Goal: Task Accomplishment & Management: Manage account settings

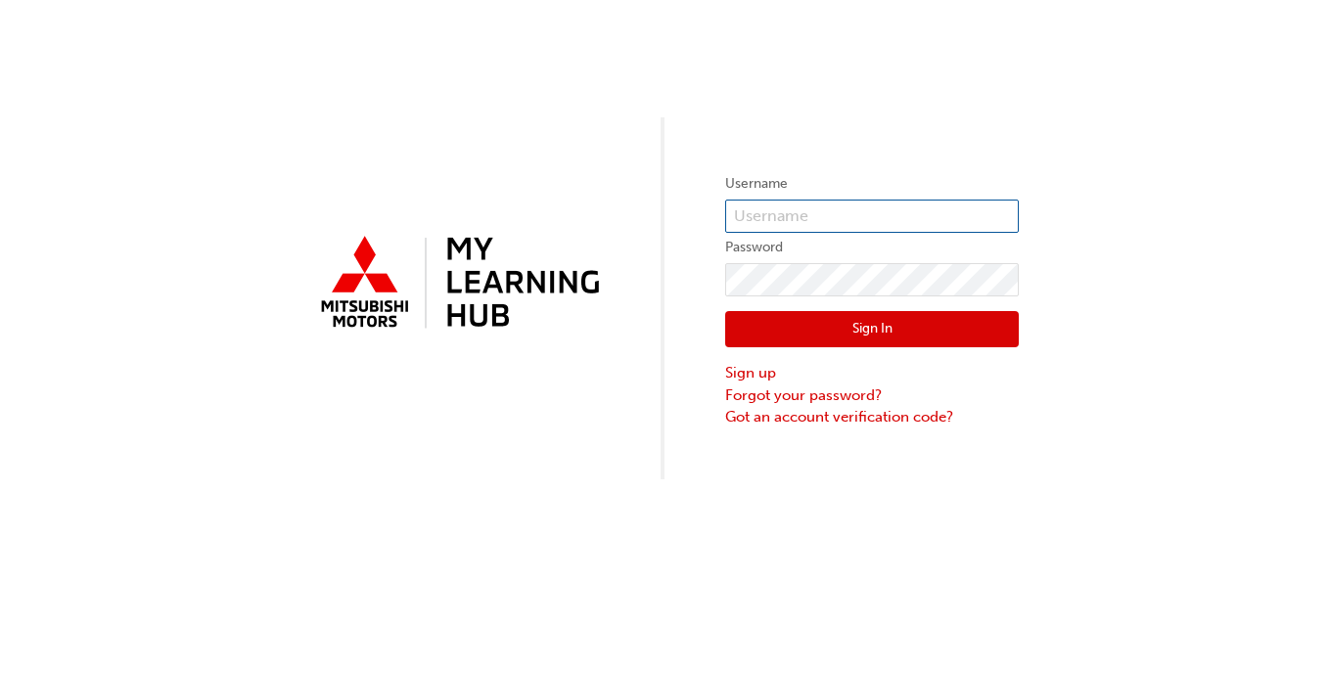
type input "0005492880"
click at [872, 328] on button "Sign In" at bounding box center [872, 329] width 294 height 37
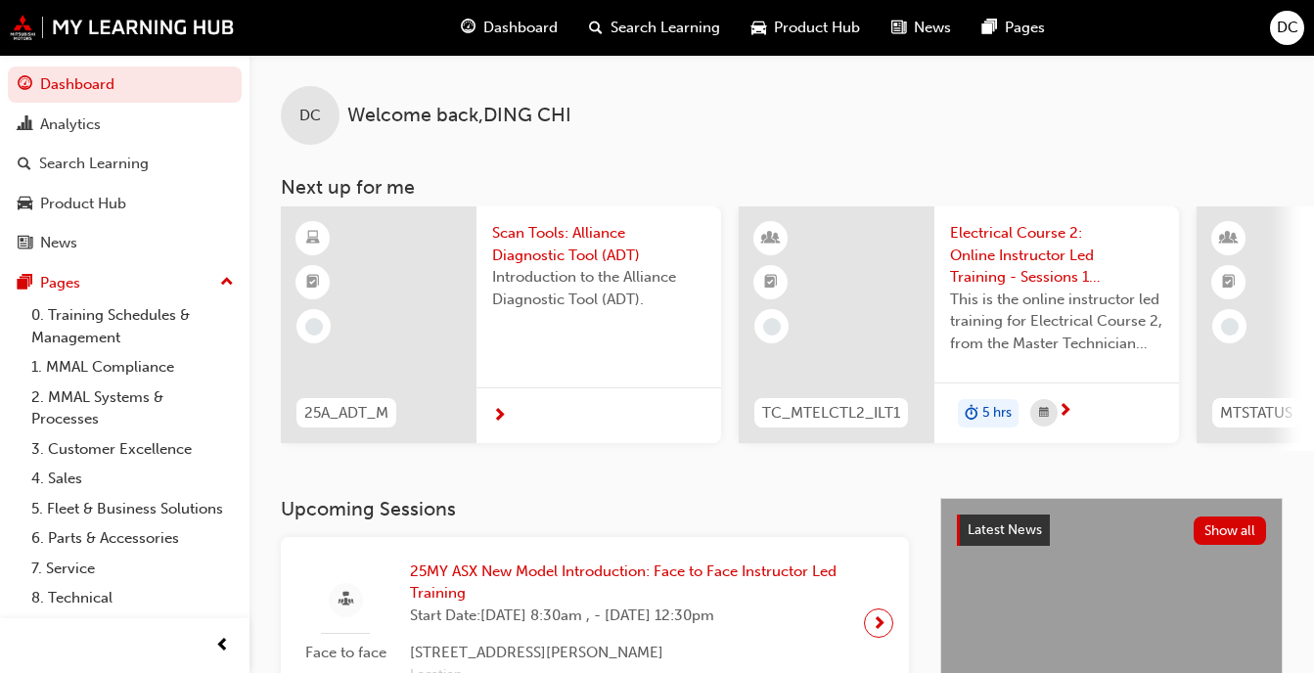
click at [1273, 22] on div "DC" at bounding box center [1287, 28] width 34 height 34
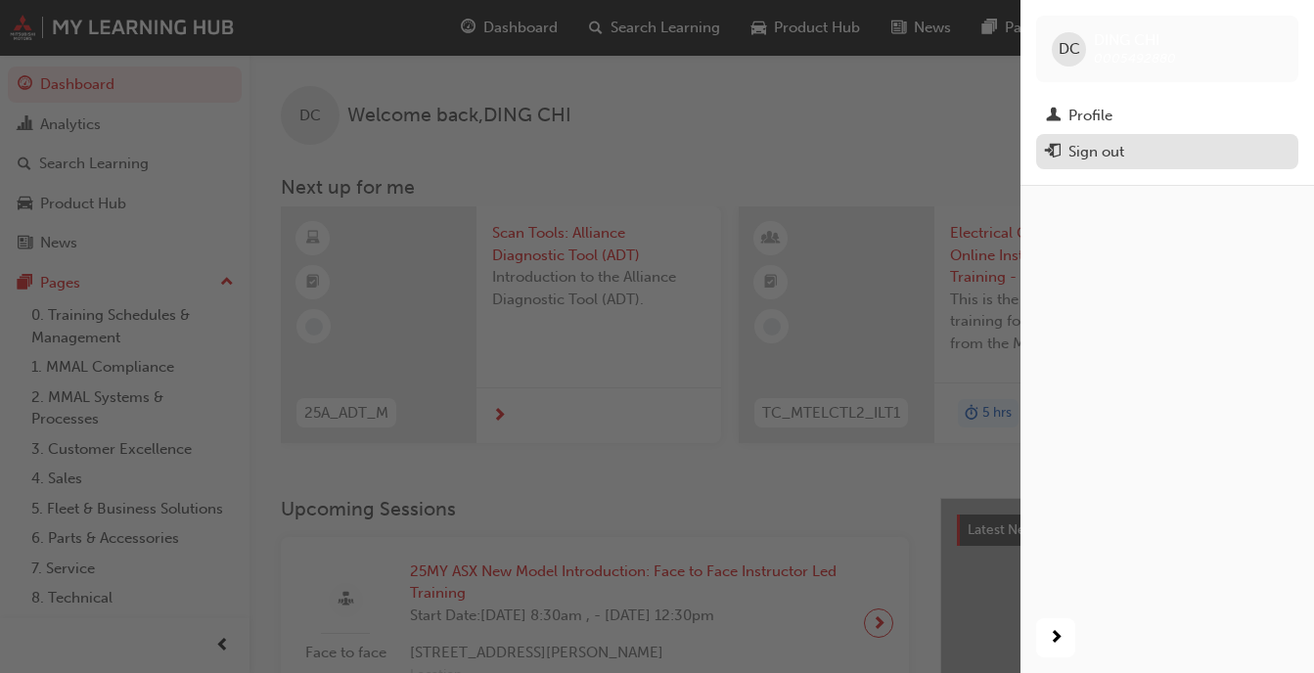
click at [1118, 145] on div "Sign out" at bounding box center [1097, 152] width 56 height 23
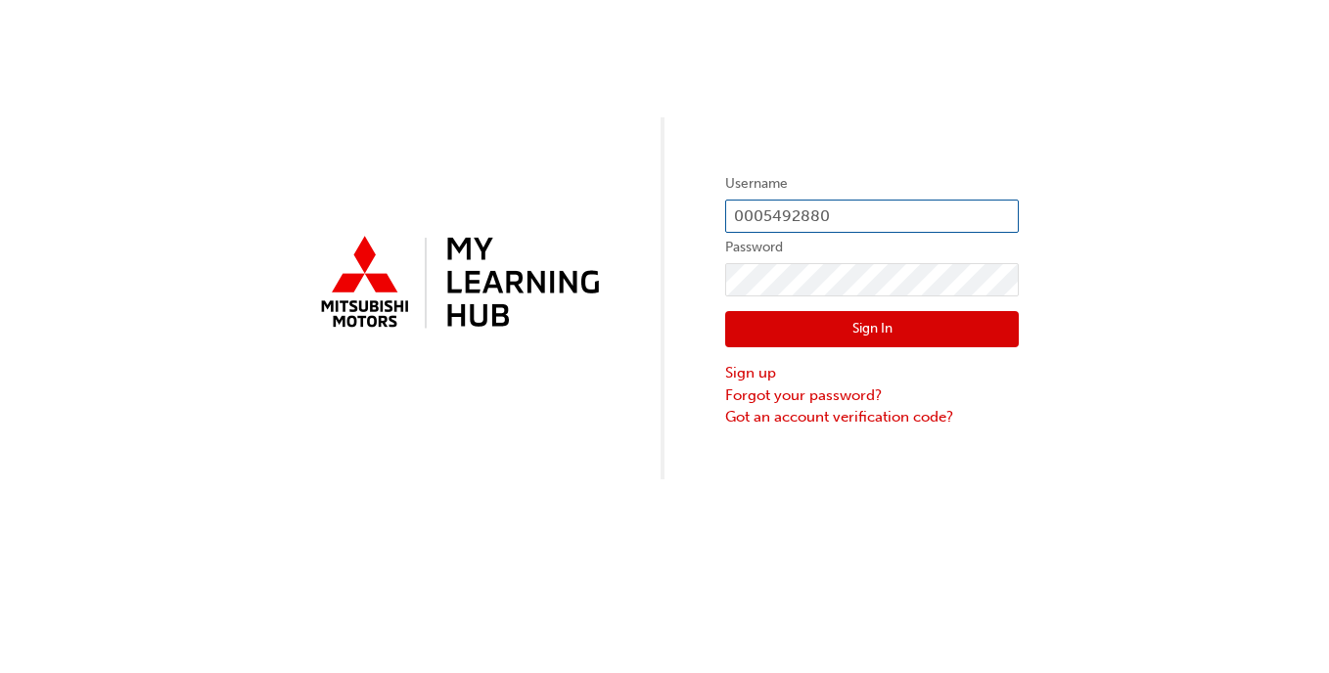
click at [887, 208] on input "0005492880" at bounding box center [872, 216] width 294 height 33
click at [957, 142] on div "Username 0005492880 Password Sign In Sign up Forgot your password? Got an accou…" at bounding box center [664, 240] width 1329 height 480
click at [866, 215] on input "0005492880" at bounding box center [872, 216] width 294 height 33
type input "0"
type input "0005940685"
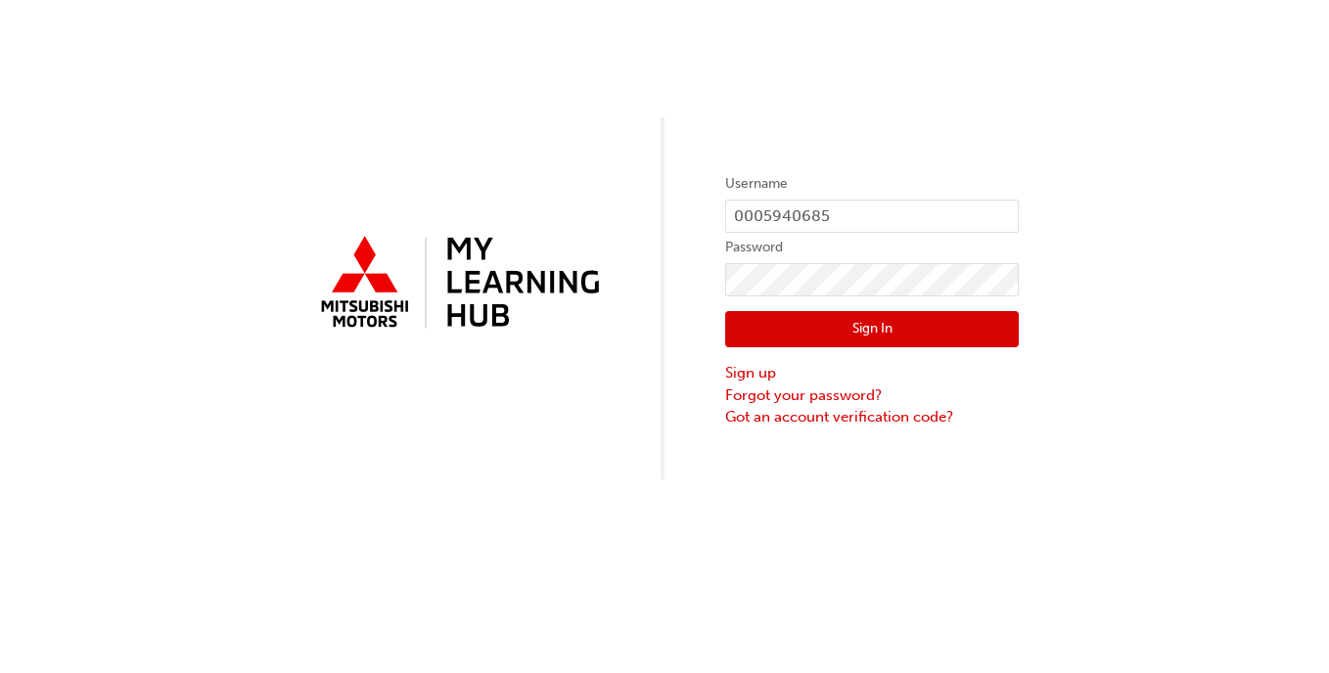
click at [739, 327] on button "Sign In" at bounding box center [872, 329] width 294 height 37
